Goal: Information Seeking & Learning: Learn about a topic

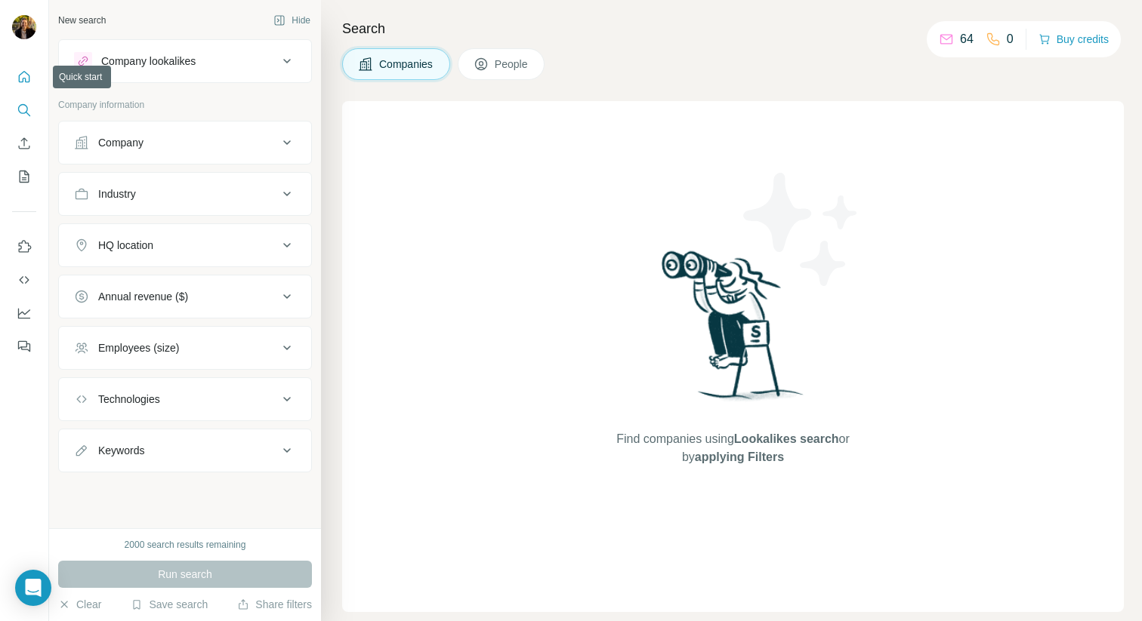
click at [28, 68] on button "Quick start" at bounding box center [24, 76] width 24 height 27
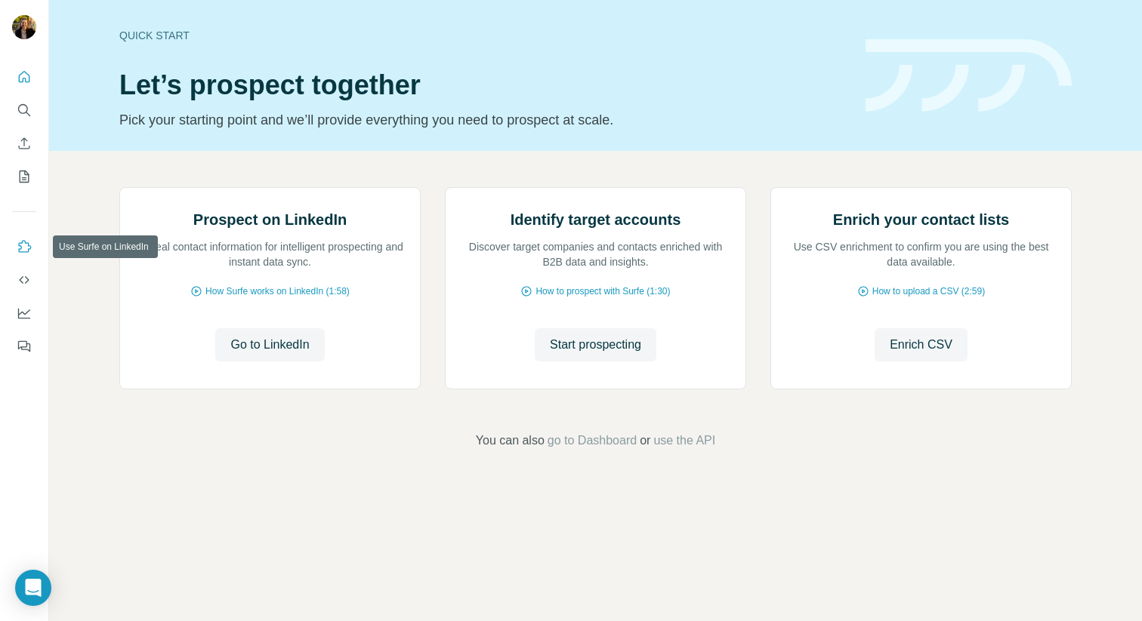
click at [29, 246] on icon "Use Surfe on LinkedIn" at bounding box center [25, 246] width 13 height 12
click at [26, 320] on icon "Dashboard" at bounding box center [24, 313] width 15 height 15
click at [259, 298] on span "How Surfe works on LinkedIn (1:58)" at bounding box center [277, 292] width 144 height 14
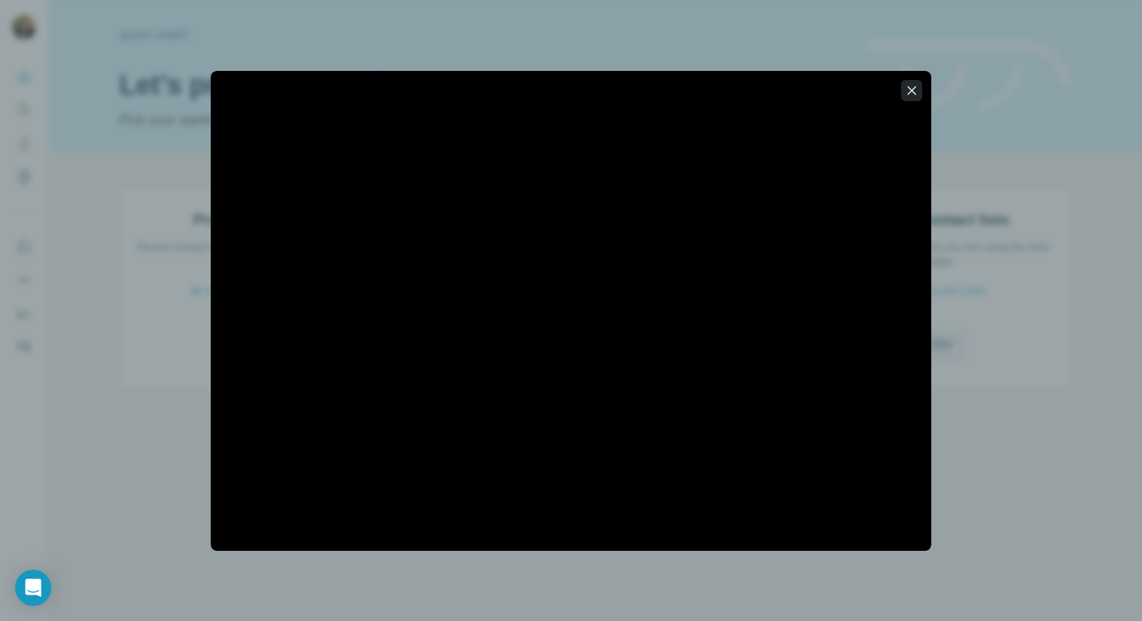
click at [914, 94] on icon "button" at bounding box center [911, 90] width 15 height 15
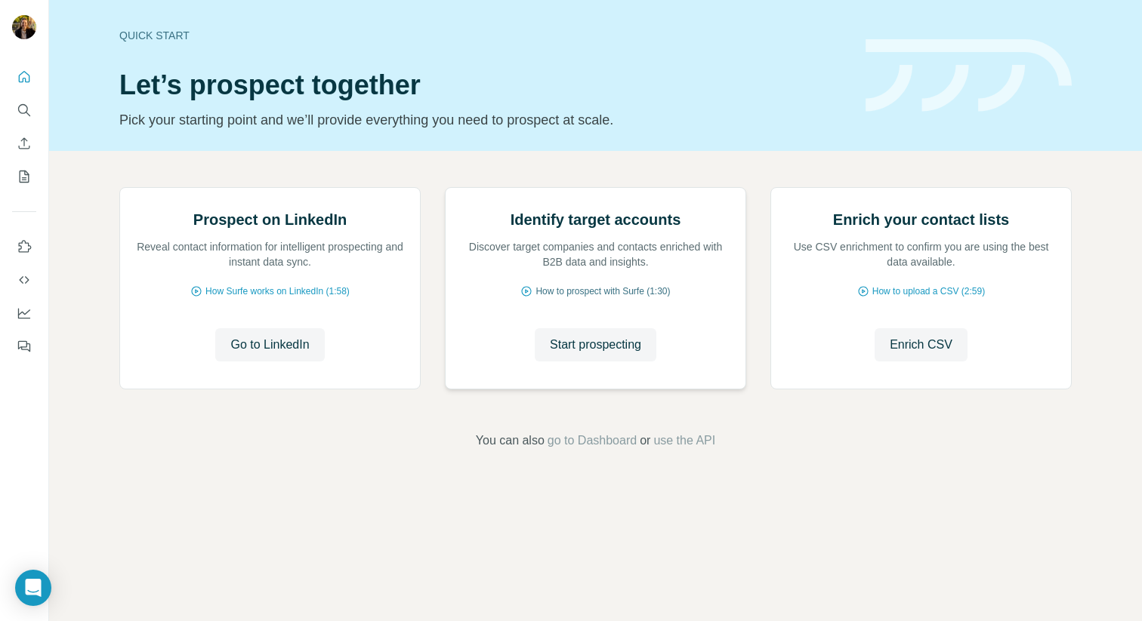
click at [588, 298] on span "How to prospect with Surfe (1:30)" at bounding box center [602, 292] width 134 height 14
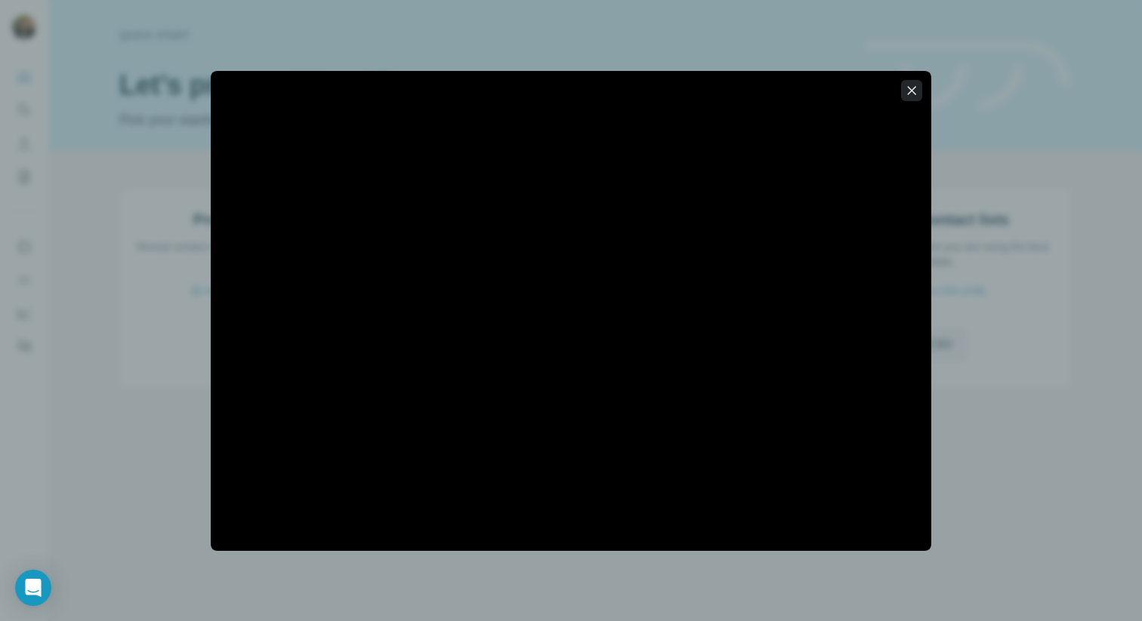
click at [904, 94] on icon "button" at bounding box center [911, 90] width 15 height 15
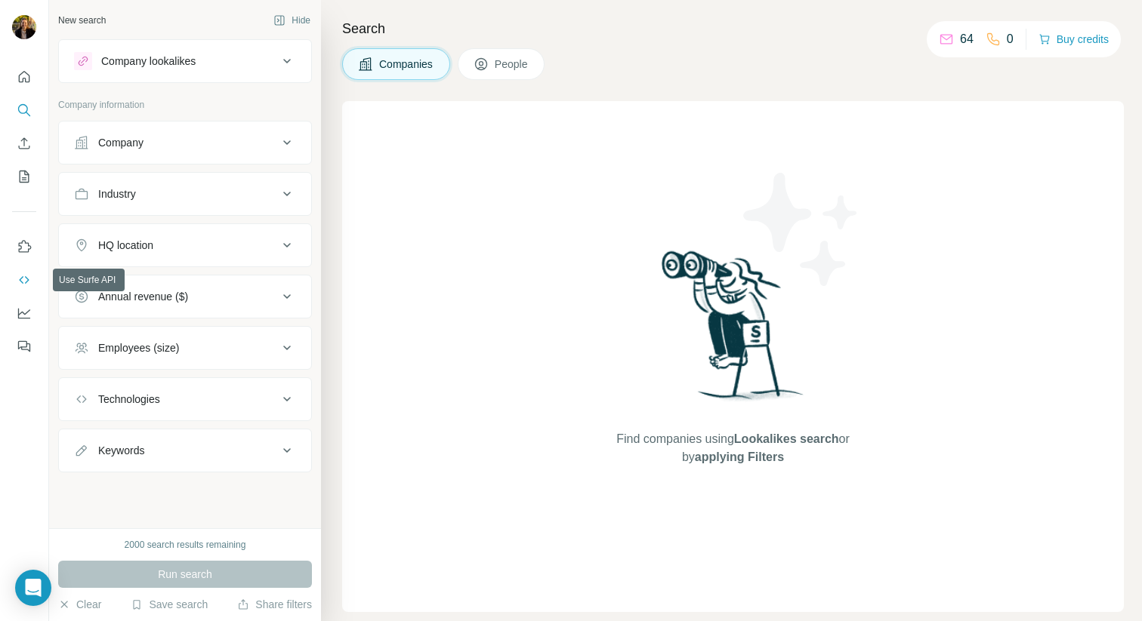
click at [23, 272] on button "Use Surfe API" at bounding box center [24, 280] width 24 height 27
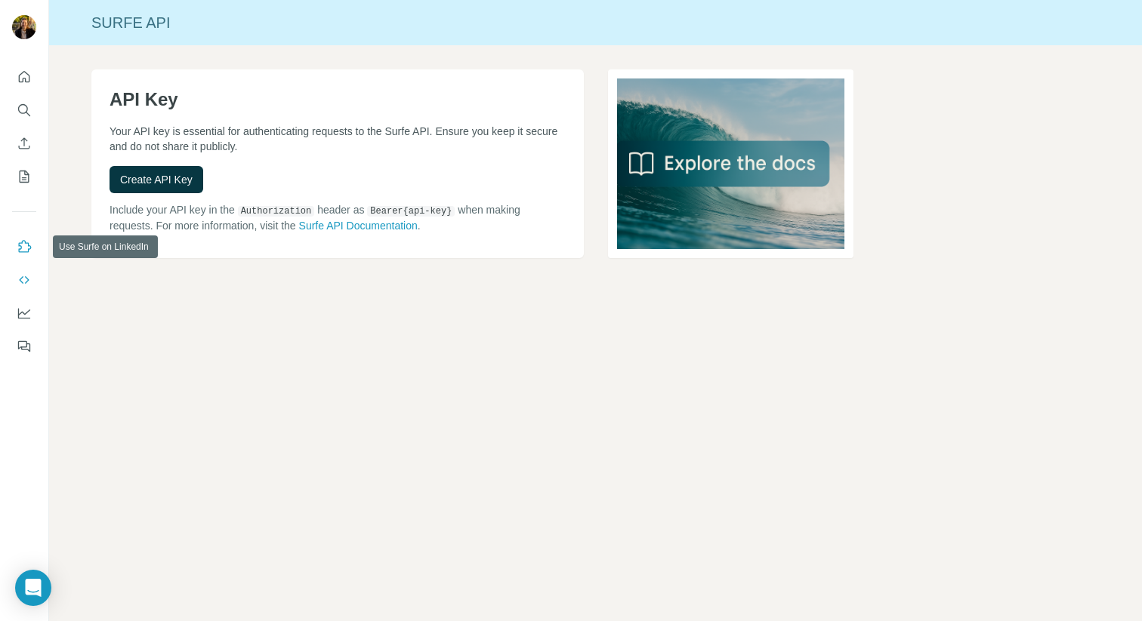
click at [23, 242] on icon "Use Surfe on LinkedIn" at bounding box center [24, 246] width 15 height 15
